Goal: Information Seeking & Learning: Check status

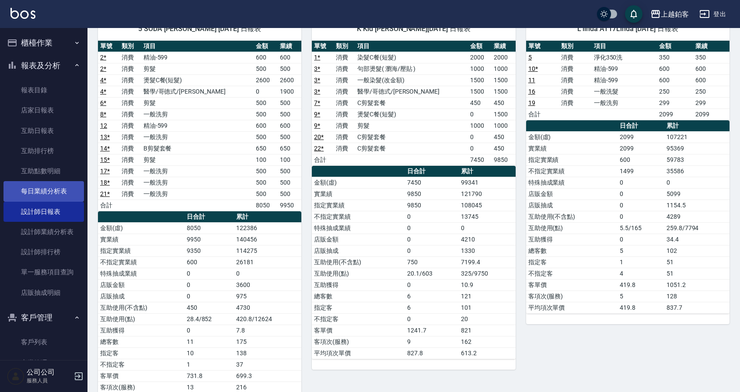
scroll to position [1, 0]
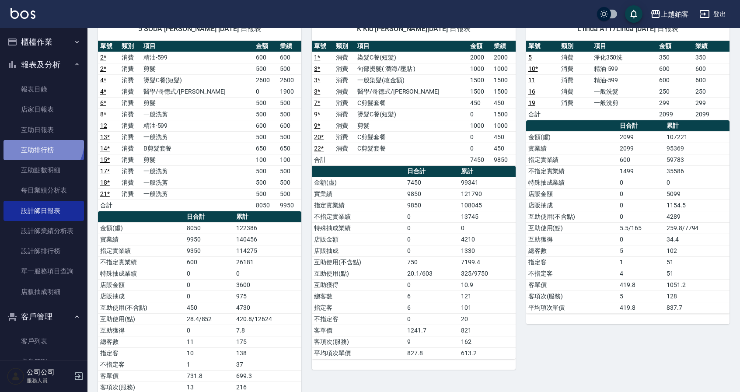
click at [40, 141] on link "互助排行榜" at bounding box center [44, 150] width 81 height 20
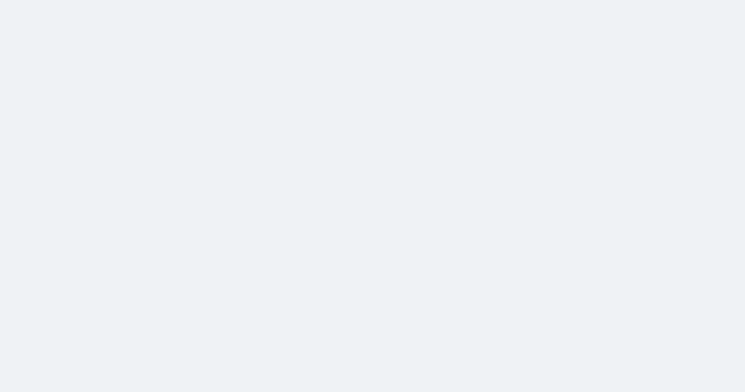
click at [46, 0] on html at bounding box center [372, 0] width 745 height 0
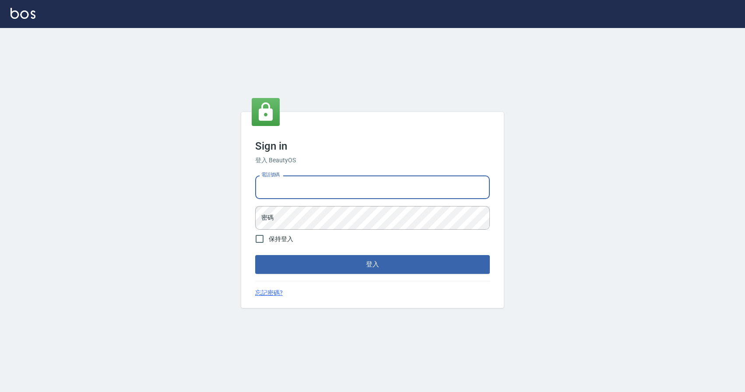
click at [287, 179] on input "電話號碼" at bounding box center [372, 187] width 235 height 24
type input "0977380821"
drag, startPoint x: 316, startPoint y: 190, endPoint x: 254, endPoint y: 186, distance: 61.8
click at [254, 186] on div "電話號碼 [PHONE_NUMBER] 電話號碼 密碼 密碼" at bounding box center [373, 202] width 242 height 61
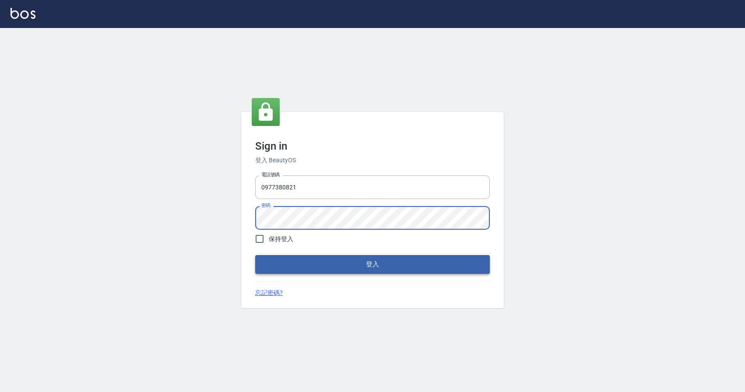
click at [311, 269] on button "登入" at bounding box center [372, 264] width 235 height 18
click at [255, 255] on button "登入" at bounding box center [372, 264] width 235 height 18
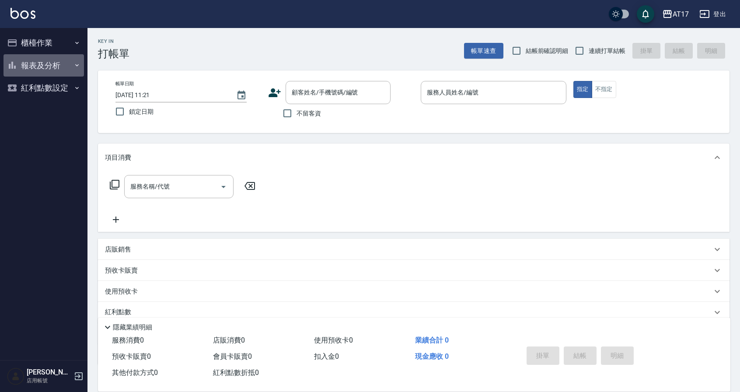
click at [57, 62] on button "報表及分析" at bounding box center [44, 65] width 81 height 23
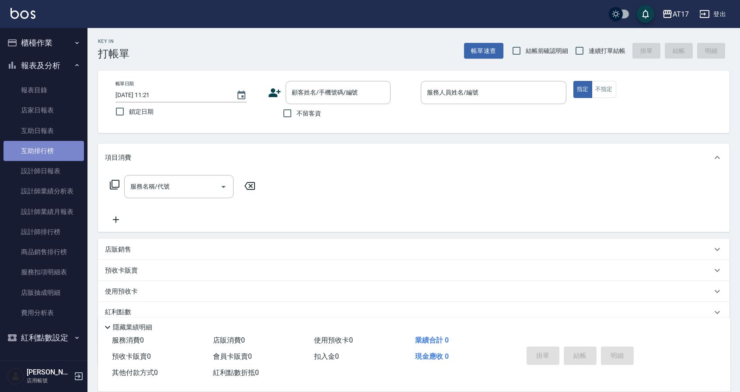
click at [53, 145] on link "互助排行榜" at bounding box center [44, 151] width 81 height 20
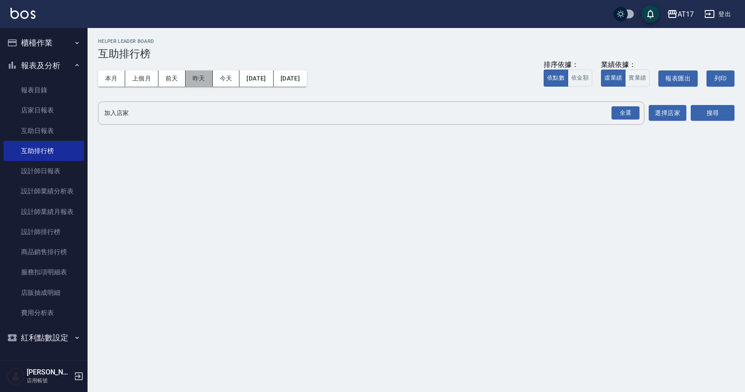
click at [195, 78] on button "昨天" at bounding box center [199, 78] width 27 height 16
click at [167, 79] on button "前天" at bounding box center [171, 78] width 27 height 16
click at [61, 128] on link "互助日報表" at bounding box center [44, 131] width 81 height 20
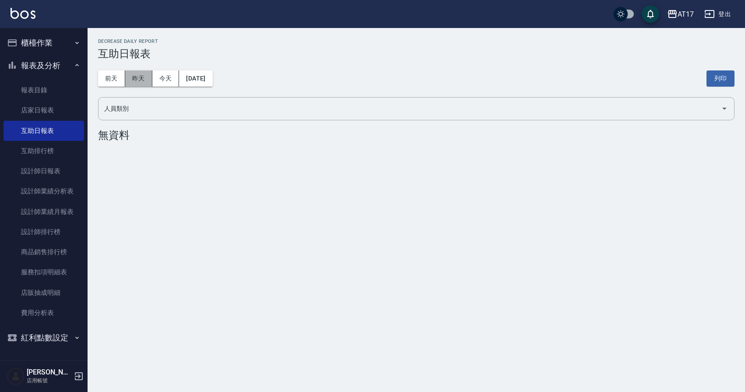
click at [137, 80] on button "昨天" at bounding box center [138, 78] width 27 height 16
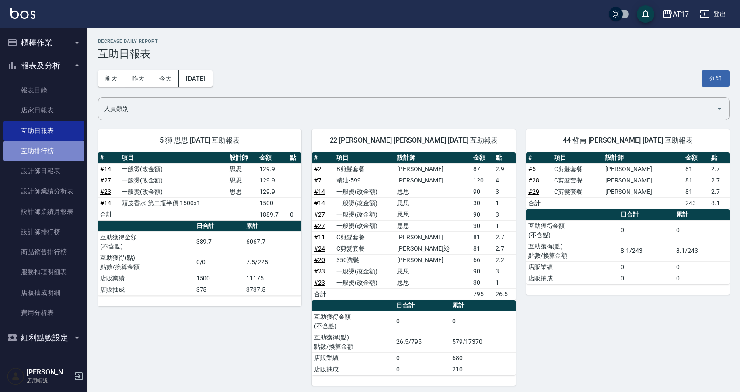
click at [71, 158] on link "互助排行榜" at bounding box center [44, 151] width 81 height 20
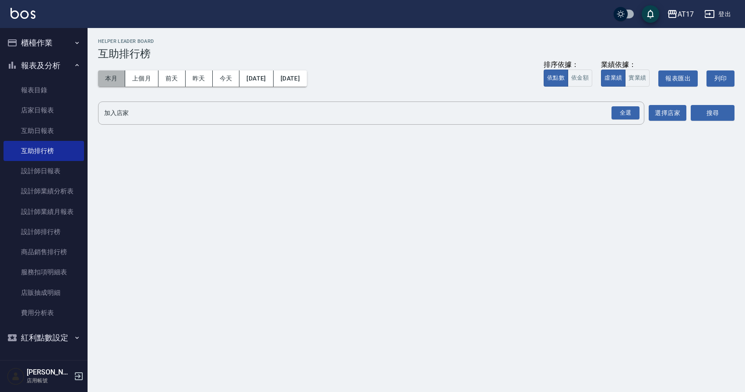
click at [114, 85] on button "本月" at bounding box center [111, 78] width 27 height 16
drag, startPoint x: 630, startPoint y: 115, endPoint x: 712, endPoint y: 116, distance: 81.8
click at [632, 116] on div "全選" at bounding box center [625, 113] width 28 height 14
click at [721, 113] on button "搜尋" at bounding box center [713, 113] width 44 height 16
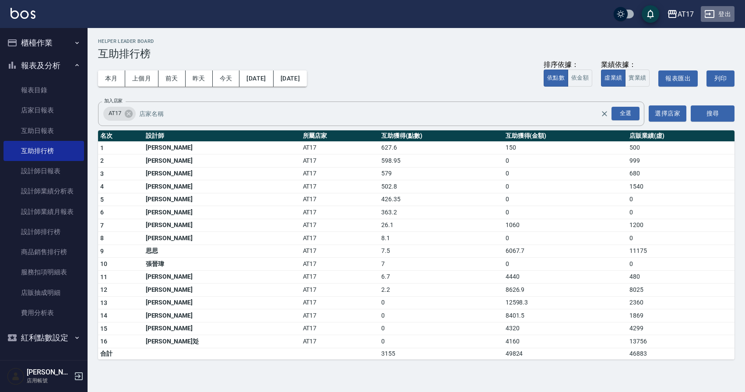
click at [718, 15] on button "登出" at bounding box center [718, 14] width 34 height 16
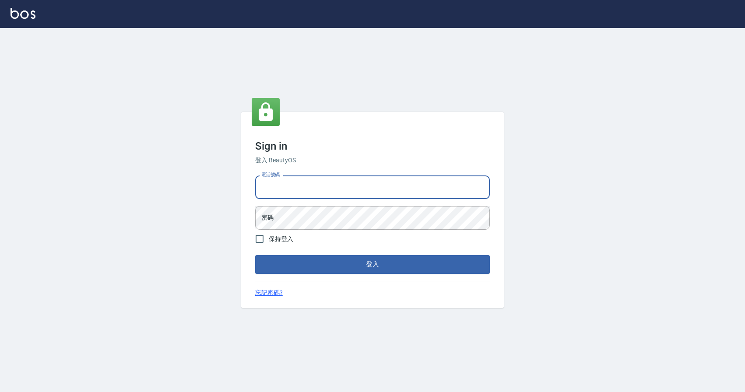
type input "0424526080"
click at [308, 190] on input "0424526080" at bounding box center [372, 187] width 235 height 24
drag, startPoint x: 308, startPoint y: 190, endPoint x: 268, endPoint y: 185, distance: 39.6
click at [268, 185] on input "0424526080" at bounding box center [372, 187] width 235 height 24
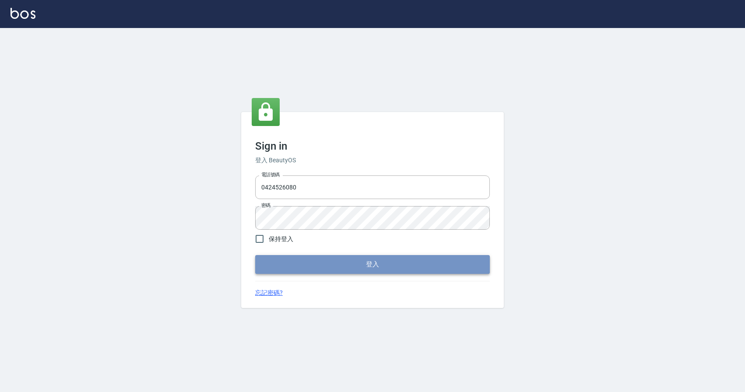
click at [328, 272] on button "登入" at bounding box center [372, 264] width 235 height 18
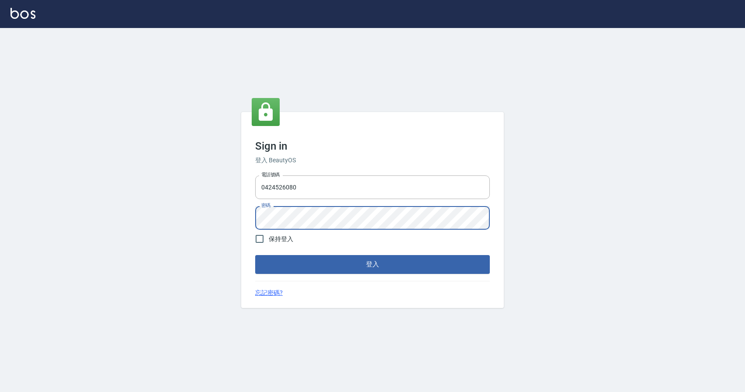
click at [255, 255] on button "登入" at bounding box center [372, 264] width 235 height 18
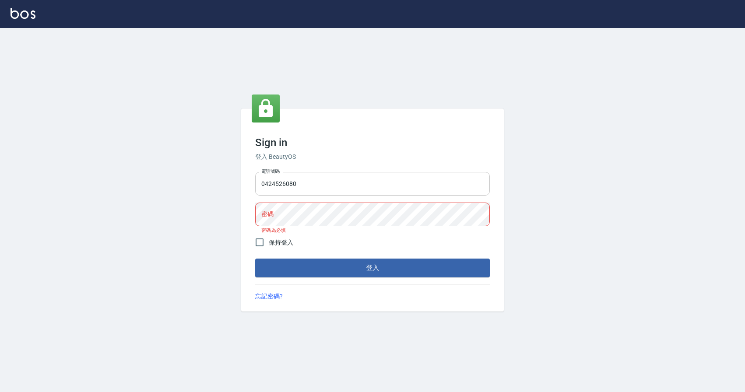
drag, startPoint x: 354, startPoint y: 199, endPoint x: 344, endPoint y: 192, distance: 12.4
click at [345, 197] on div "電話號碼 0424526080 電話號碼 密碼 密碼 密碼為必填" at bounding box center [373, 202] width 242 height 68
drag, startPoint x: 344, startPoint y: 188, endPoint x: 93, endPoint y: 169, distance: 251.9
click at [93, 169] on div "Sign in 登入 BeautyOS 電話號碼 0424526080 電話號碼 密碼 密碼 密碼為必填 保持登入 登入 忘記密碼?" at bounding box center [372, 210] width 745 height 364
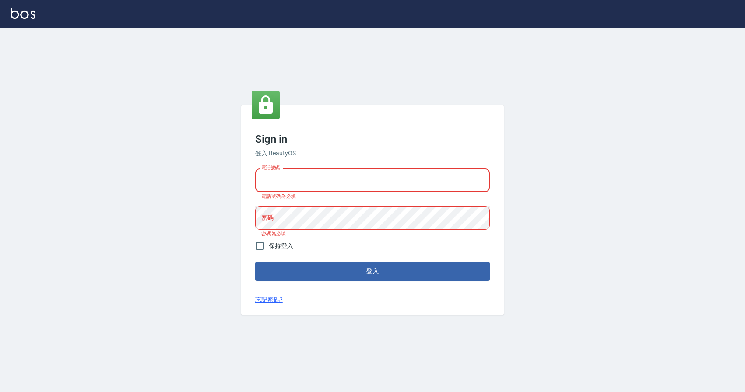
click at [362, 189] on input "電話號碼" at bounding box center [372, 180] width 235 height 24
type input "0424526080"
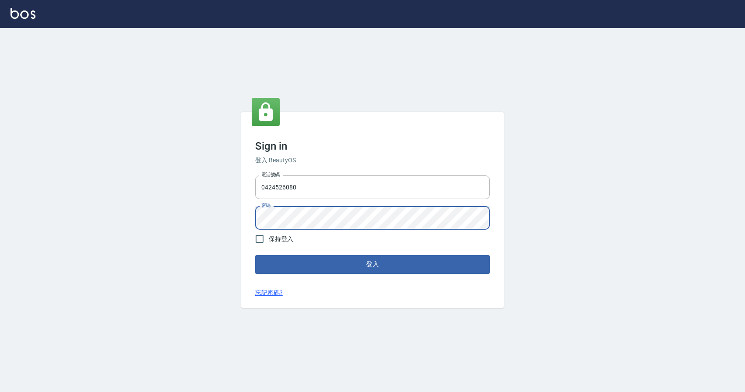
click at [255, 255] on button "登入" at bounding box center [372, 264] width 235 height 18
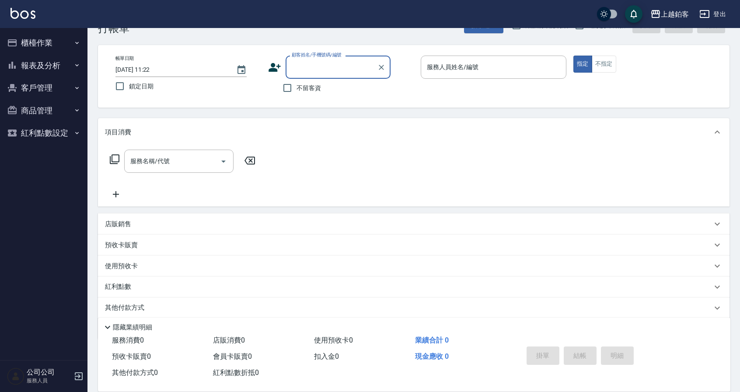
scroll to position [35, 0]
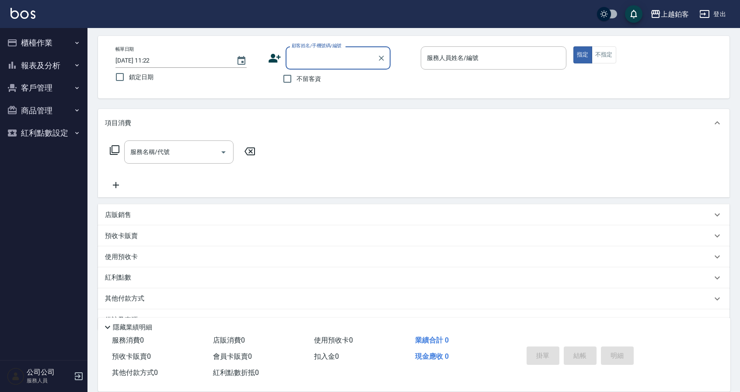
click at [32, 66] on button "報表及分析" at bounding box center [44, 65] width 81 height 23
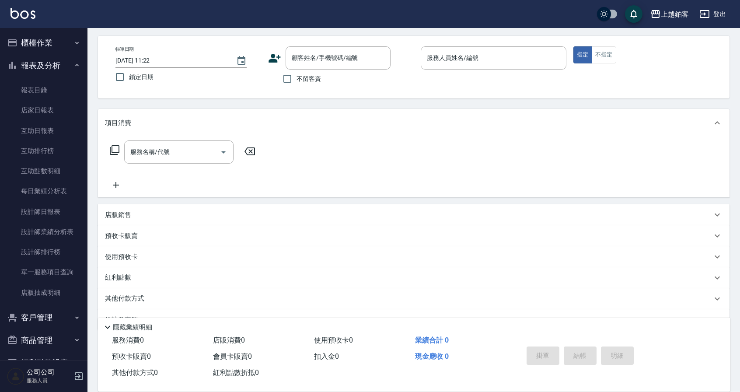
scroll to position [26, 0]
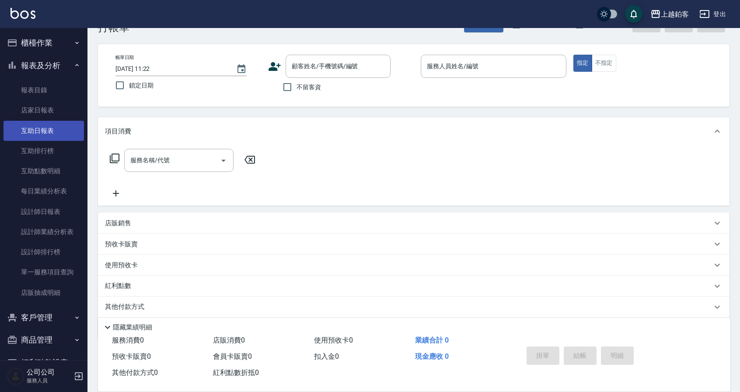
click at [58, 136] on link "互助日報表" at bounding box center [44, 131] width 81 height 20
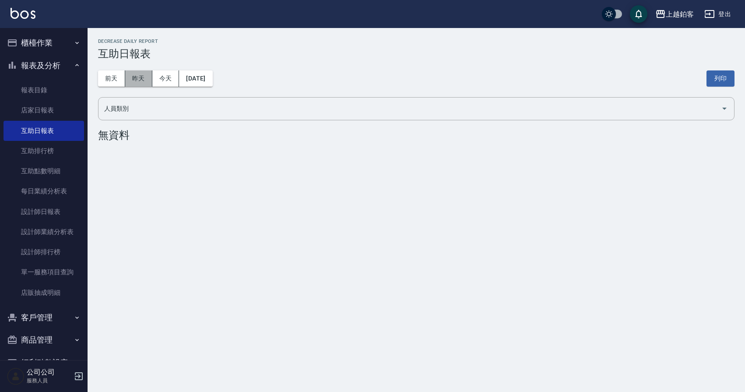
click at [143, 79] on button "昨天" at bounding box center [138, 78] width 27 height 16
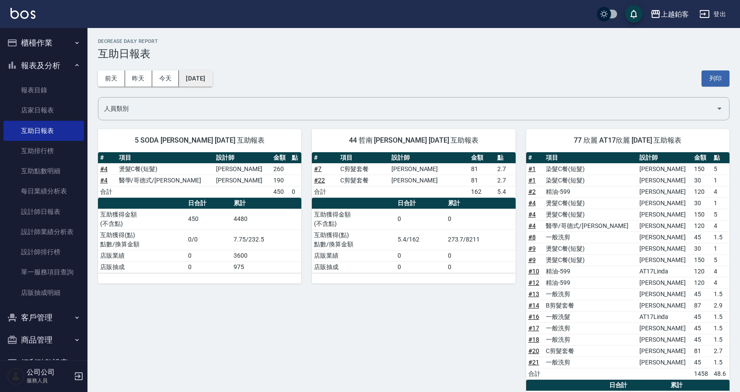
click at [198, 81] on button "[DATE]" at bounding box center [195, 78] width 33 height 16
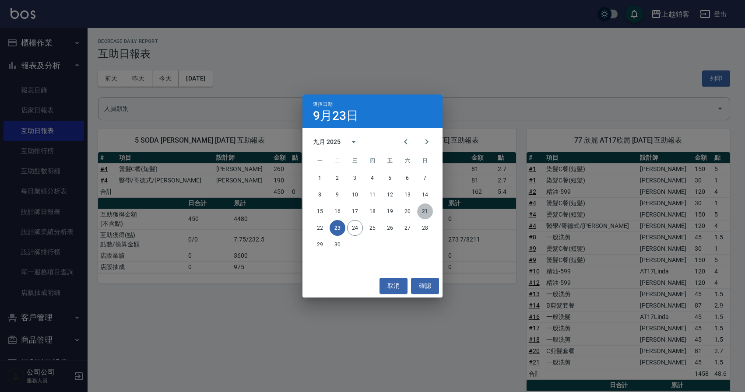
click at [426, 211] on button "21" at bounding box center [425, 212] width 16 height 16
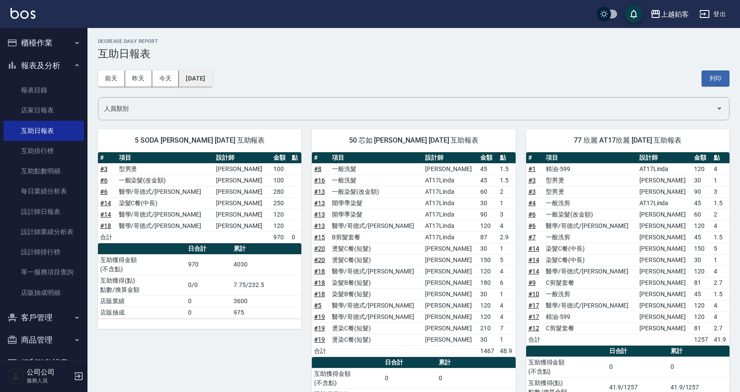
click at [200, 79] on button "2025/09/21" at bounding box center [195, 78] width 33 height 16
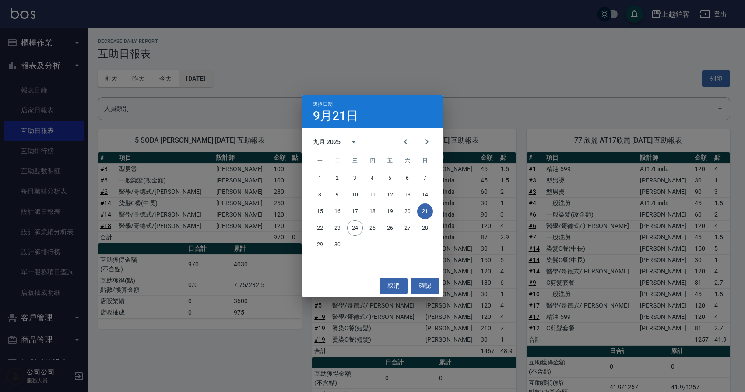
click at [200, 79] on div "選擇日期 9月21日 九月 2025 一 二 三 四 五 六 日 1 2 3 4 5 6 7 8 9 10 11 12 13 14 15 16 17 18 1…" at bounding box center [372, 196] width 745 height 392
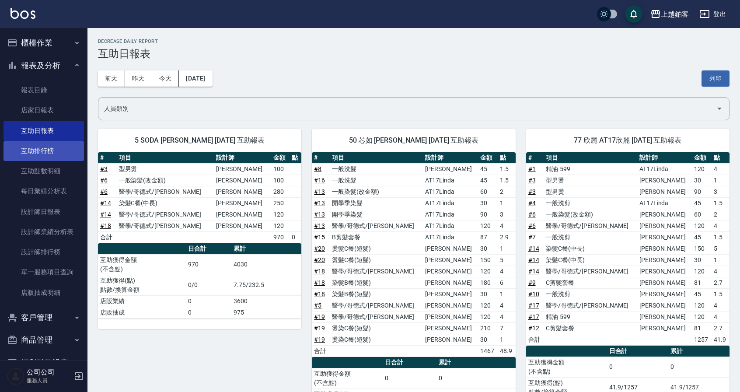
click at [49, 145] on link "互助排行榜" at bounding box center [44, 151] width 81 height 20
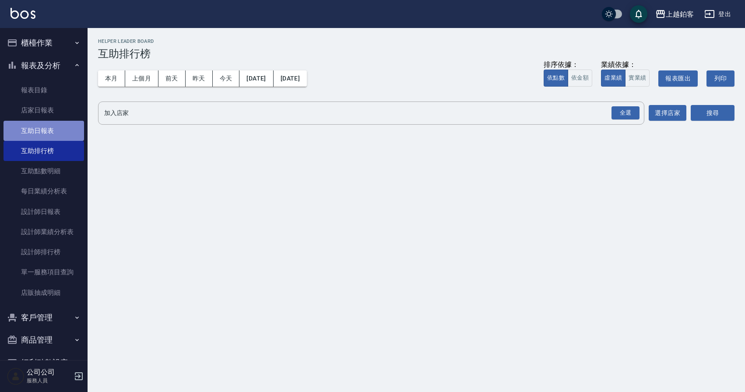
click at [66, 132] on link "互助日報表" at bounding box center [44, 131] width 81 height 20
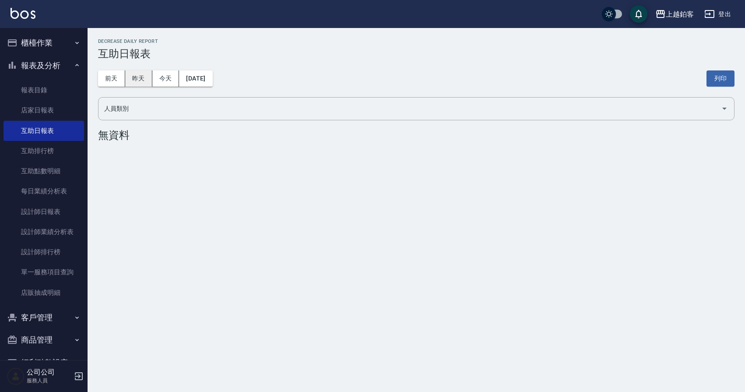
click at [150, 81] on button "昨天" at bounding box center [138, 78] width 27 height 16
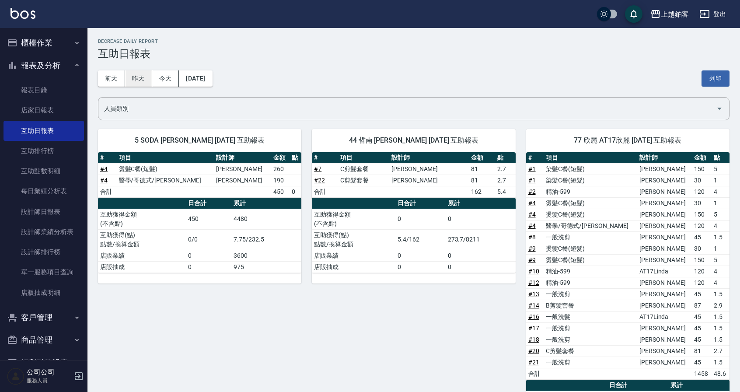
scroll to position [0, 0]
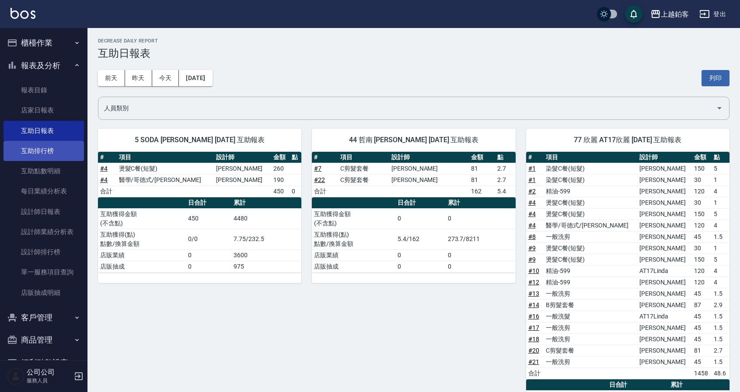
click at [21, 145] on link "互助排行榜" at bounding box center [44, 151] width 81 height 20
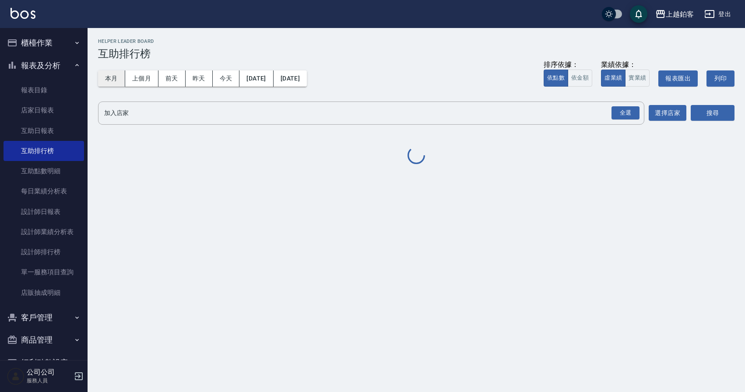
click at [101, 79] on button "本月" at bounding box center [111, 78] width 27 height 16
click at [628, 112] on div "全選" at bounding box center [625, 113] width 28 height 14
click at [717, 112] on button "搜尋" at bounding box center [713, 113] width 44 height 16
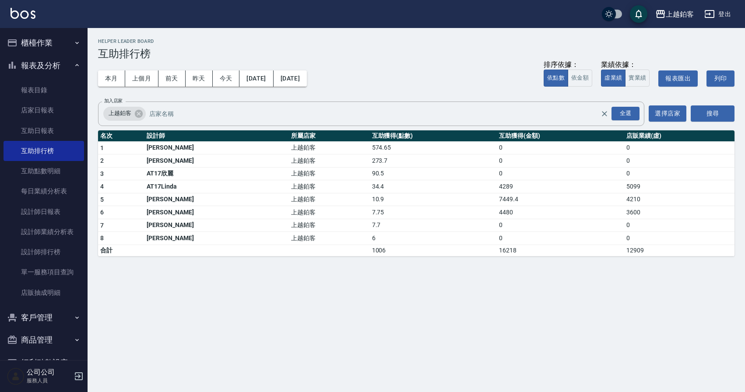
click at [707, 13] on icon "button" at bounding box center [709, 14] width 11 height 11
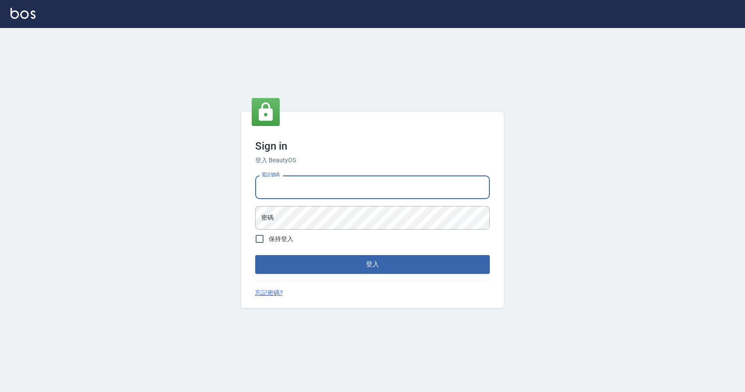
type input "0977380821"
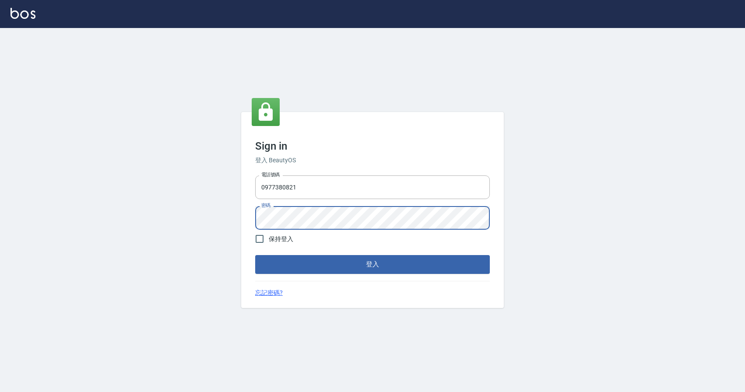
click at [255, 255] on button "登入" at bounding box center [372, 264] width 235 height 18
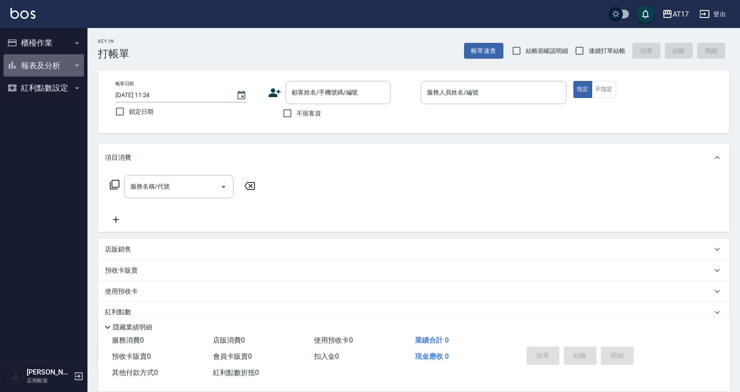
click at [54, 63] on button "報表及分析" at bounding box center [44, 65] width 81 height 23
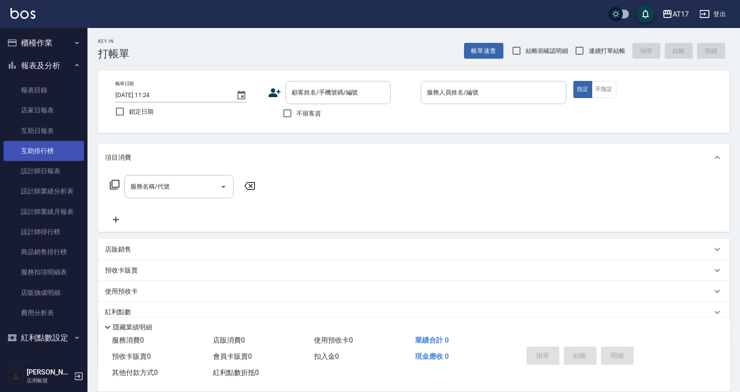
click at [52, 152] on link "互助排行榜" at bounding box center [44, 151] width 81 height 20
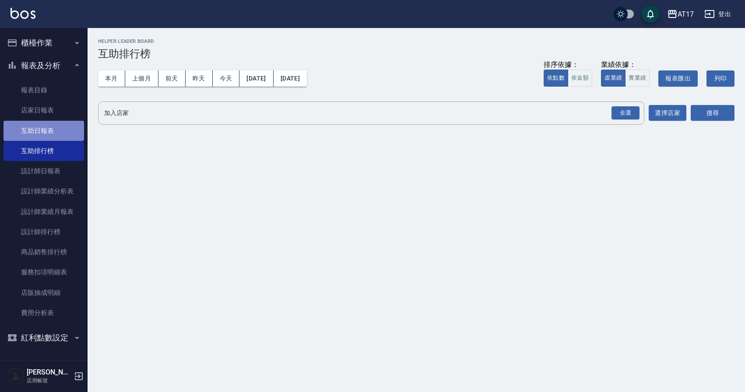
click at [74, 131] on link "互助日報表" at bounding box center [44, 131] width 81 height 20
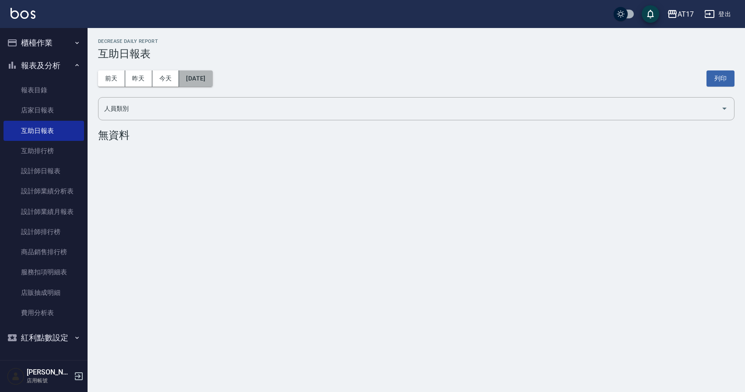
click at [199, 71] on button "[DATE]" at bounding box center [195, 78] width 33 height 16
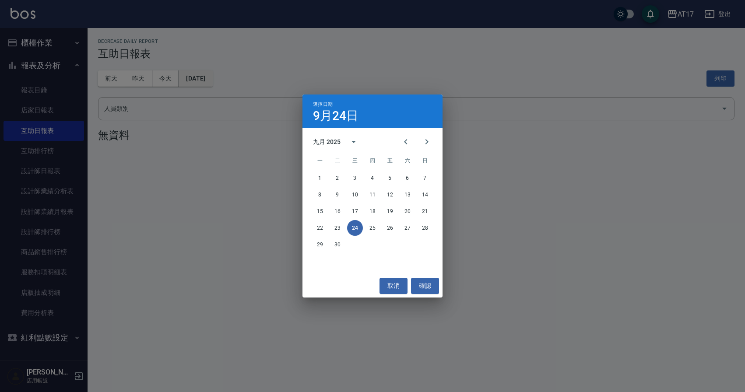
click at [199, 71] on div "選擇日期 9月24日 九月 2025 一 二 三 四 五 六 日 1 2 3 4 5 6 7 8 9 10 11 12 13 14 15 16 17 18 1…" at bounding box center [372, 196] width 745 height 392
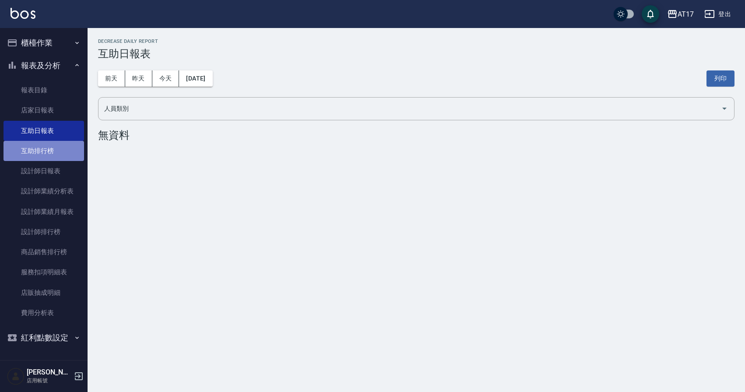
click at [60, 150] on link "互助排行榜" at bounding box center [44, 151] width 81 height 20
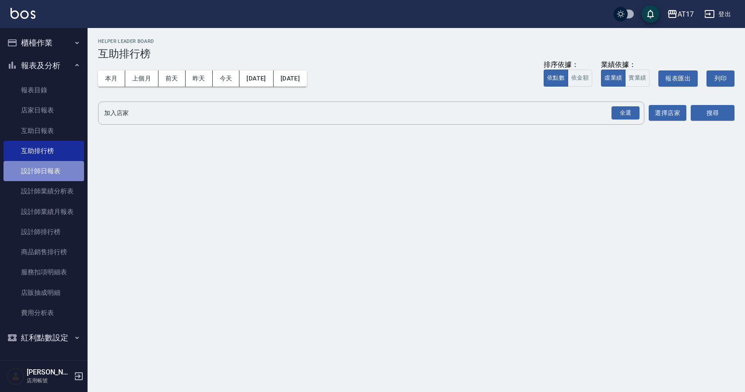
click at [62, 168] on link "設計師日報表" at bounding box center [44, 171] width 81 height 20
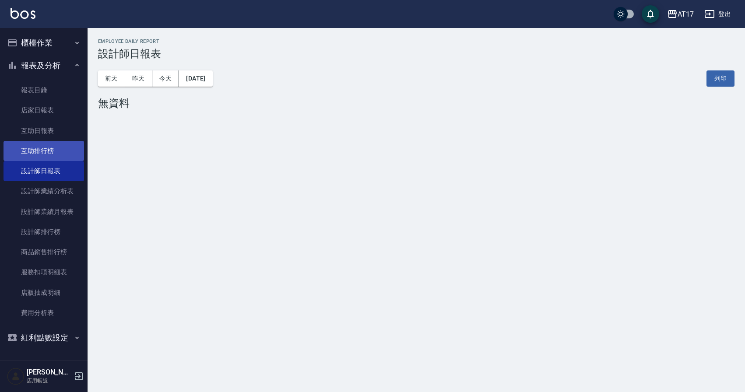
click at [64, 149] on link "互助排行榜" at bounding box center [44, 151] width 81 height 20
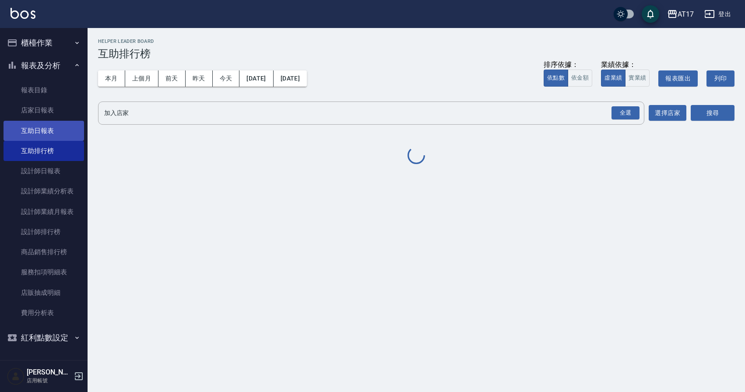
click at [68, 136] on link "互助日報表" at bounding box center [44, 131] width 81 height 20
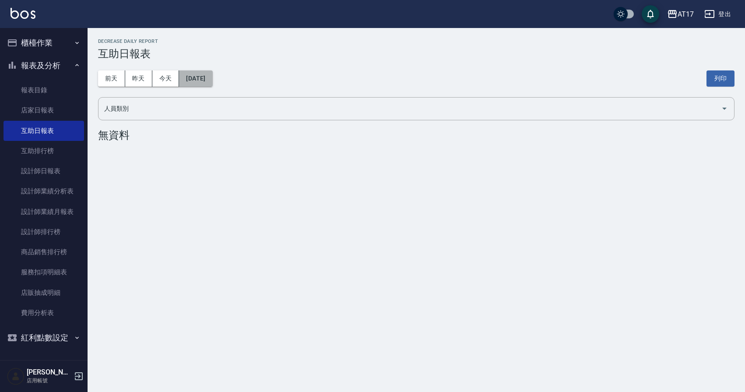
click at [212, 75] on button "[DATE]" at bounding box center [195, 78] width 33 height 16
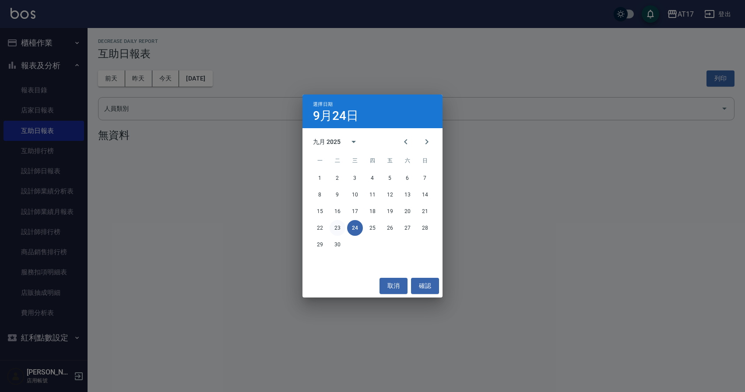
click at [332, 227] on button "23" at bounding box center [338, 228] width 16 height 16
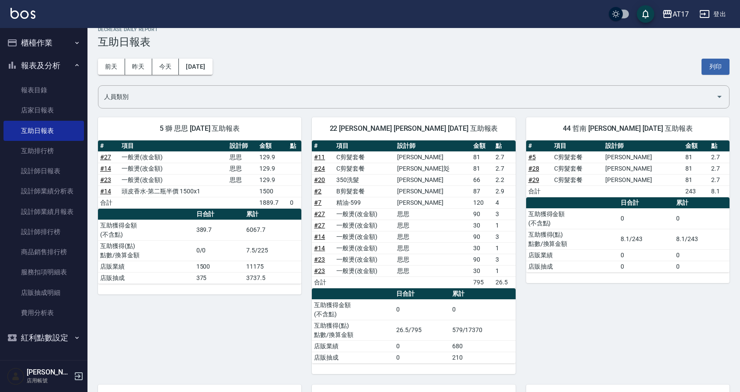
scroll to position [13, 0]
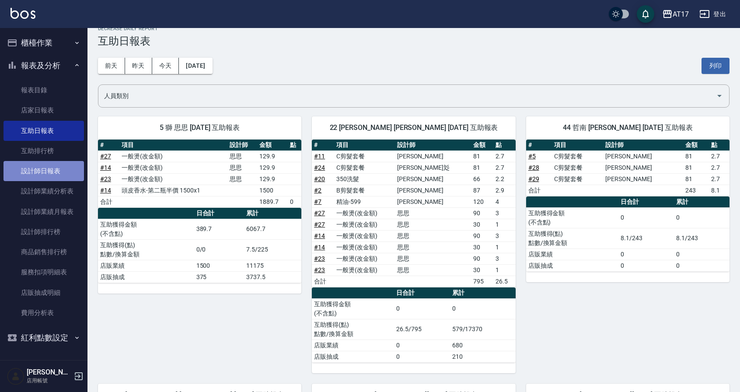
click at [51, 168] on link "設計師日報表" at bounding box center [44, 171] width 81 height 20
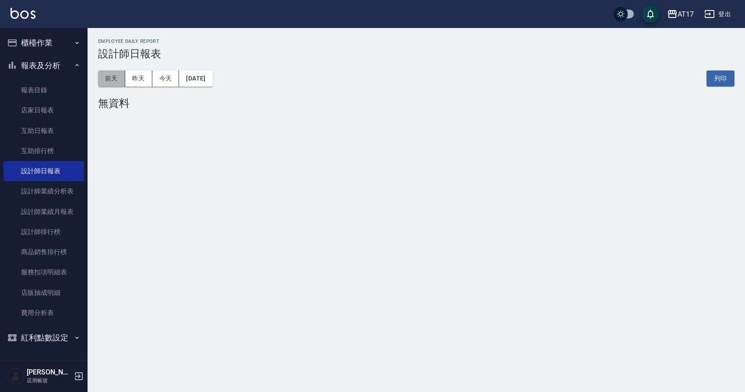
click at [113, 77] on button "前天" at bounding box center [111, 78] width 27 height 16
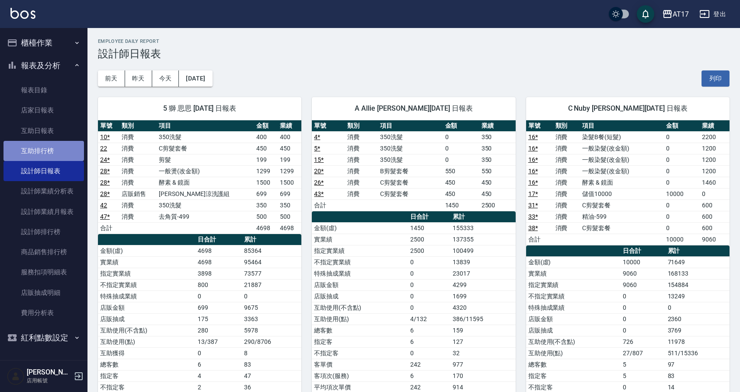
click at [39, 148] on link "互助排行榜" at bounding box center [44, 151] width 81 height 20
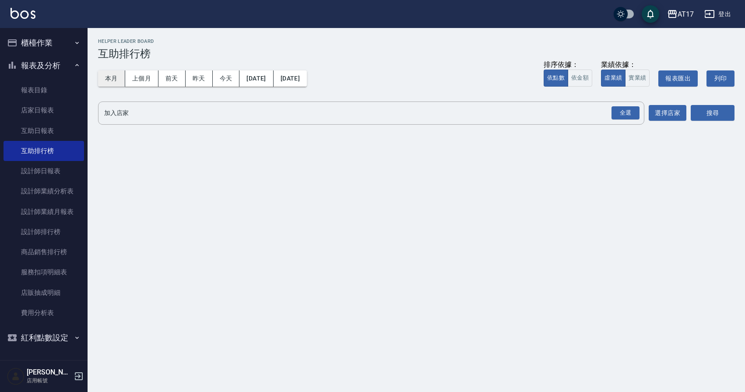
click at [111, 76] on button "本月" at bounding box center [111, 78] width 27 height 16
click at [631, 112] on div "全選" at bounding box center [625, 113] width 28 height 14
click at [721, 115] on button "搜尋" at bounding box center [713, 113] width 44 height 16
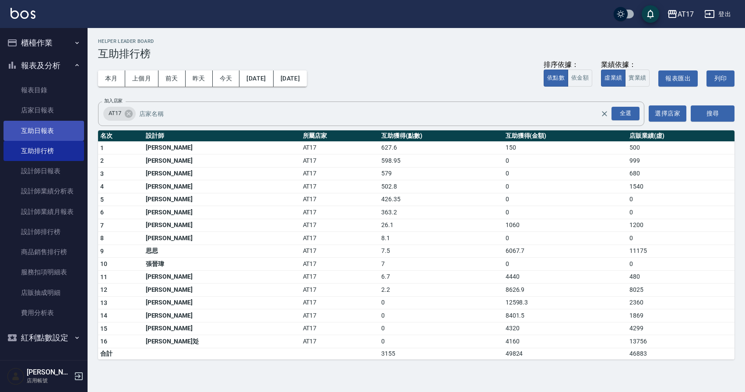
click at [73, 127] on link "互助日報表" at bounding box center [44, 131] width 81 height 20
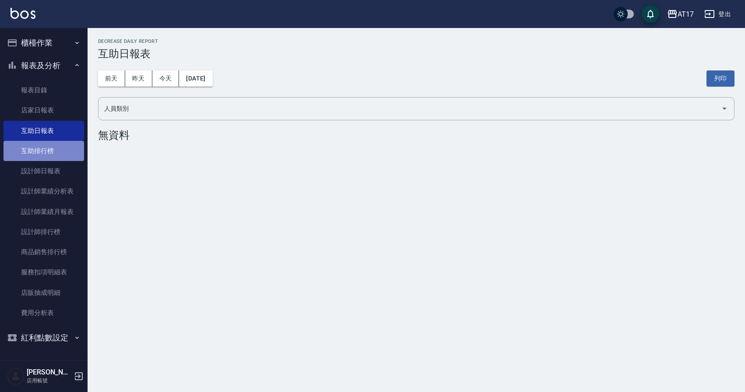
click at [64, 145] on link "互助排行榜" at bounding box center [44, 151] width 81 height 20
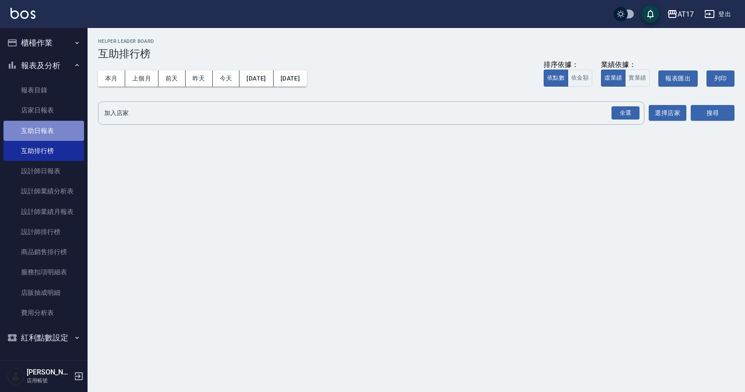
click at [62, 125] on link "互助日報表" at bounding box center [44, 131] width 81 height 20
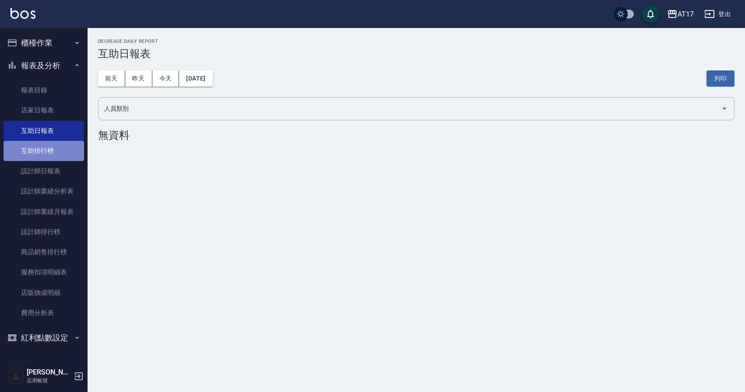
click at [54, 144] on link "互助排行榜" at bounding box center [44, 151] width 81 height 20
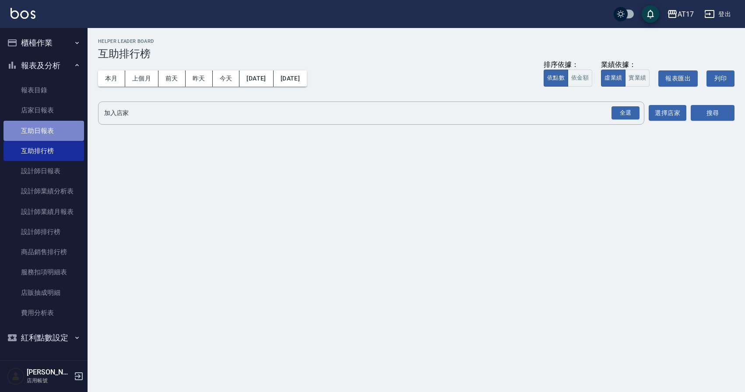
click at [75, 137] on link "互助日報表" at bounding box center [44, 131] width 81 height 20
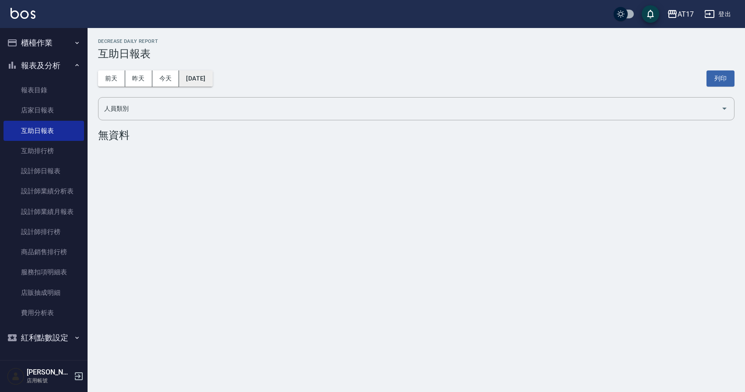
click at [193, 77] on button "[DATE]" at bounding box center [195, 78] width 33 height 16
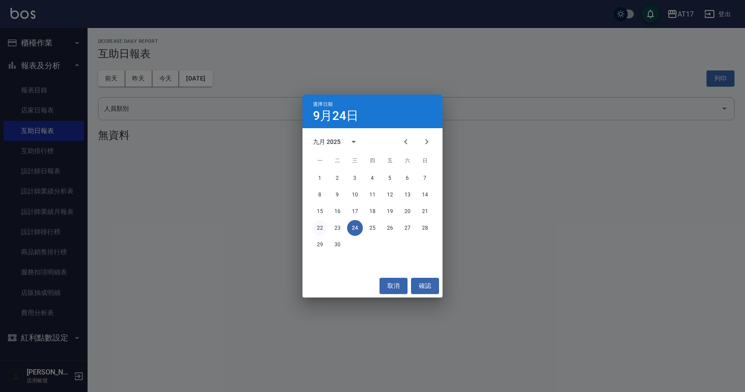
click at [323, 226] on button "22" at bounding box center [320, 228] width 16 height 16
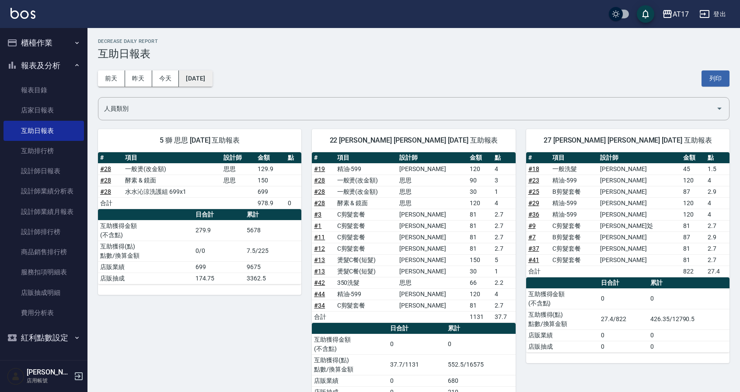
click at [199, 81] on button "[DATE]" at bounding box center [195, 78] width 33 height 16
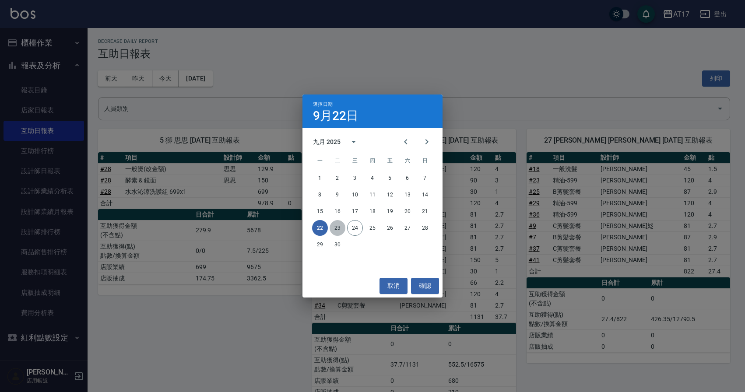
click at [341, 228] on button "23" at bounding box center [338, 228] width 16 height 16
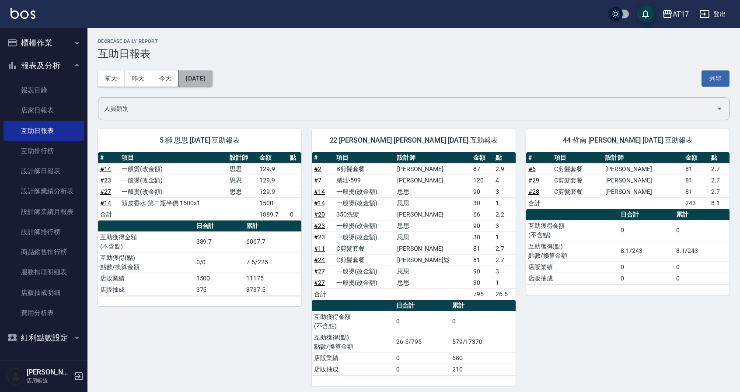
click at [194, 74] on button "[DATE]" at bounding box center [195, 78] width 33 height 16
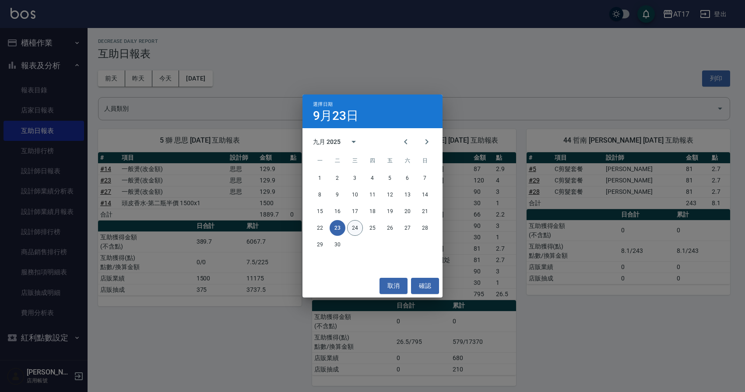
click at [353, 230] on button "24" at bounding box center [355, 228] width 16 height 16
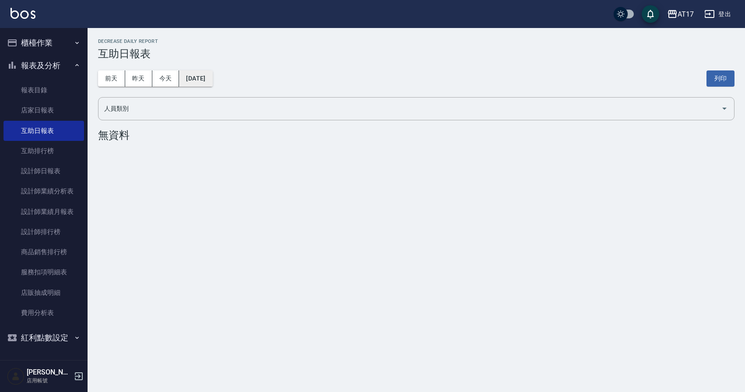
click at [212, 78] on button "[DATE]" at bounding box center [195, 78] width 33 height 16
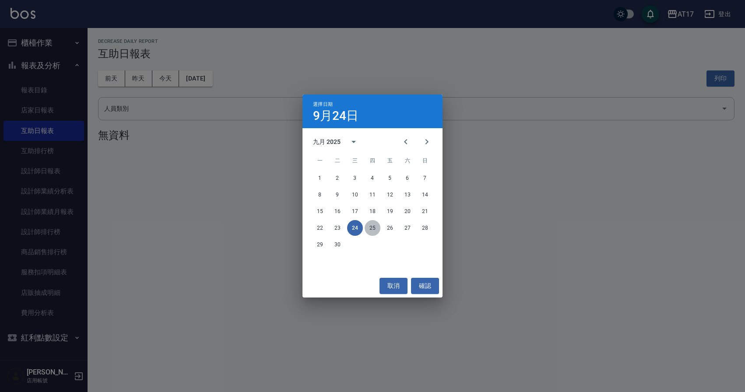
click at [370, 234] on button "25" at bounding box center [373, 228] width 16 height 16
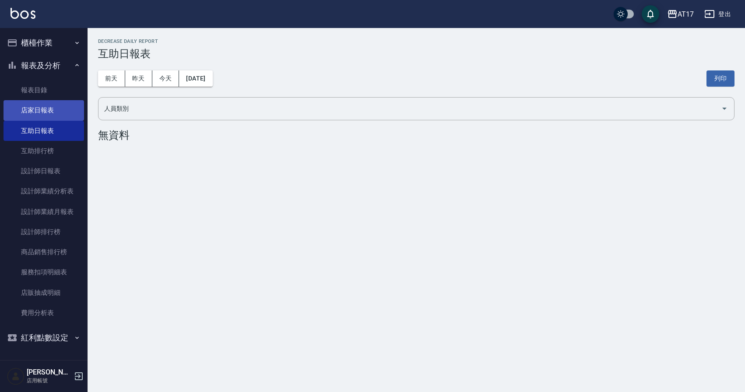
click at [34, 105] on link "店家日報表" at bounding box center [44, 110] width 81 height 20
